Goal: Task Accomplishment & Management: Use online tool/utility

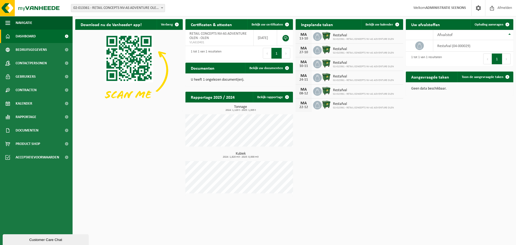
click at [146, 7] on span "02-013361 - RETAIL CONCEPTS NV-AS ADVENTURE OLEN - OLEN" at bounding box center [117, 8] width 93 height 8
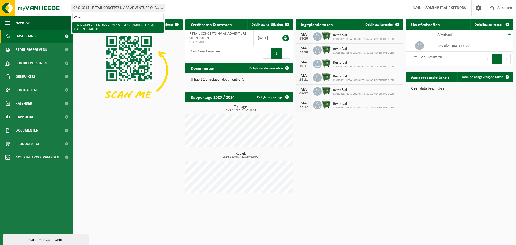
type input "oxfam"
select select "159475"
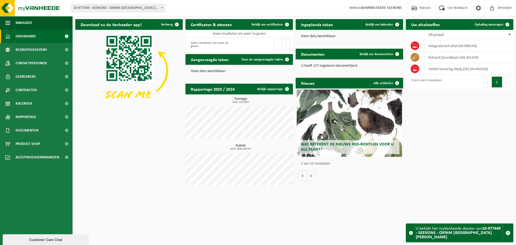
click at [515, 24] on div "Download nu de Vanheede+ app! Verberg Certificaten & attesten Bekijk uw certifi…" at bounding box center [294, 103] width 443 height 174
click at [508, 26] on span at bounding box center [507, 24] width 11 height 11
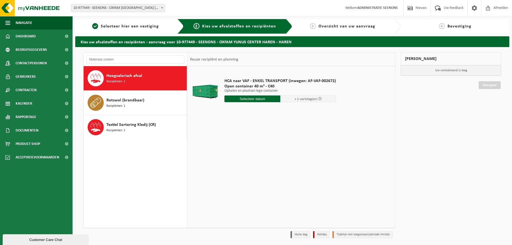
click at [274, 93] on div "HCA naar VAF - ENKEL TRANSPORT (inwegen: AF-VAF-002672) Open container 40 m³ - …" at bounding box center [280, 91] width 117 height 37
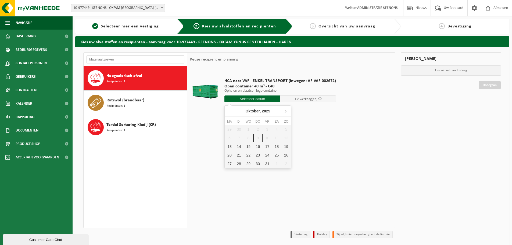
click at [272, 97] on input "text" at bounding box center [252, 98] width 56 height 7
click at [226, 147] on div "13" at bounding box center [228, 146] width 9 height 9
type input "Van 2025-10-13"
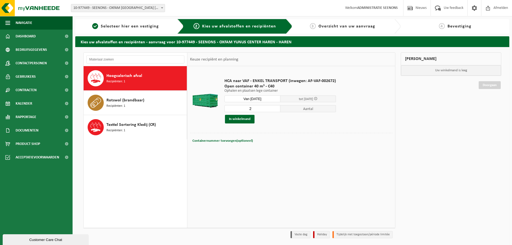
type input "2"
click at [275, 108] on input "2" at bounding box center [252, 108] width 56 height 7
click at [244, 119] on button "In winkelmand" at bounding box center [240, 119] width 30 height 9
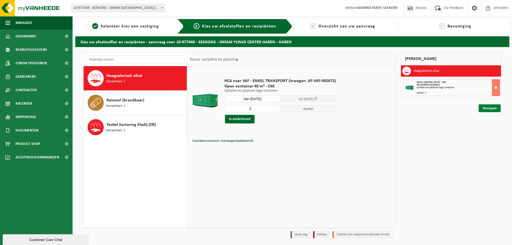
click at [496, 111] on link "Doorgaan" at bounding box center [489, 108] width 22 height 8
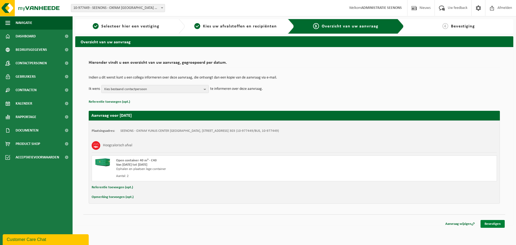
click at [488, 222] on link "Bevestigen" at bounding box center [492, 224] width 24 height 8
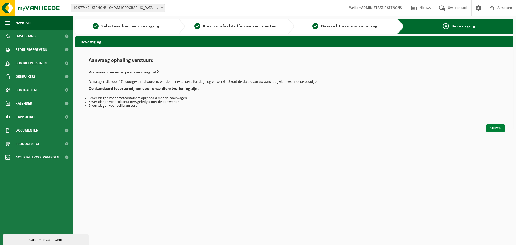
click at [501, 126] on link "Sluiten" at bounding box center [495, 128] width 18 height 8
